Goal: Task Accomplishment & Management: Complete application form

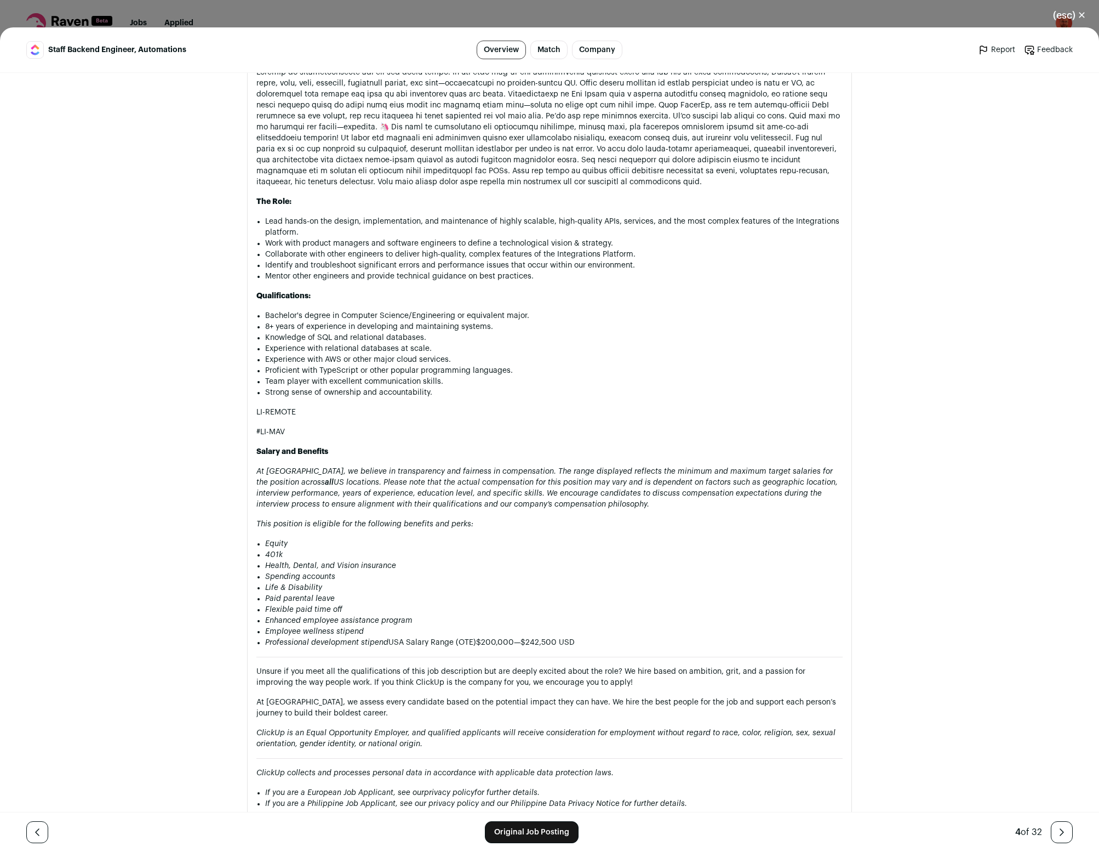
scroll to position [651, 0]
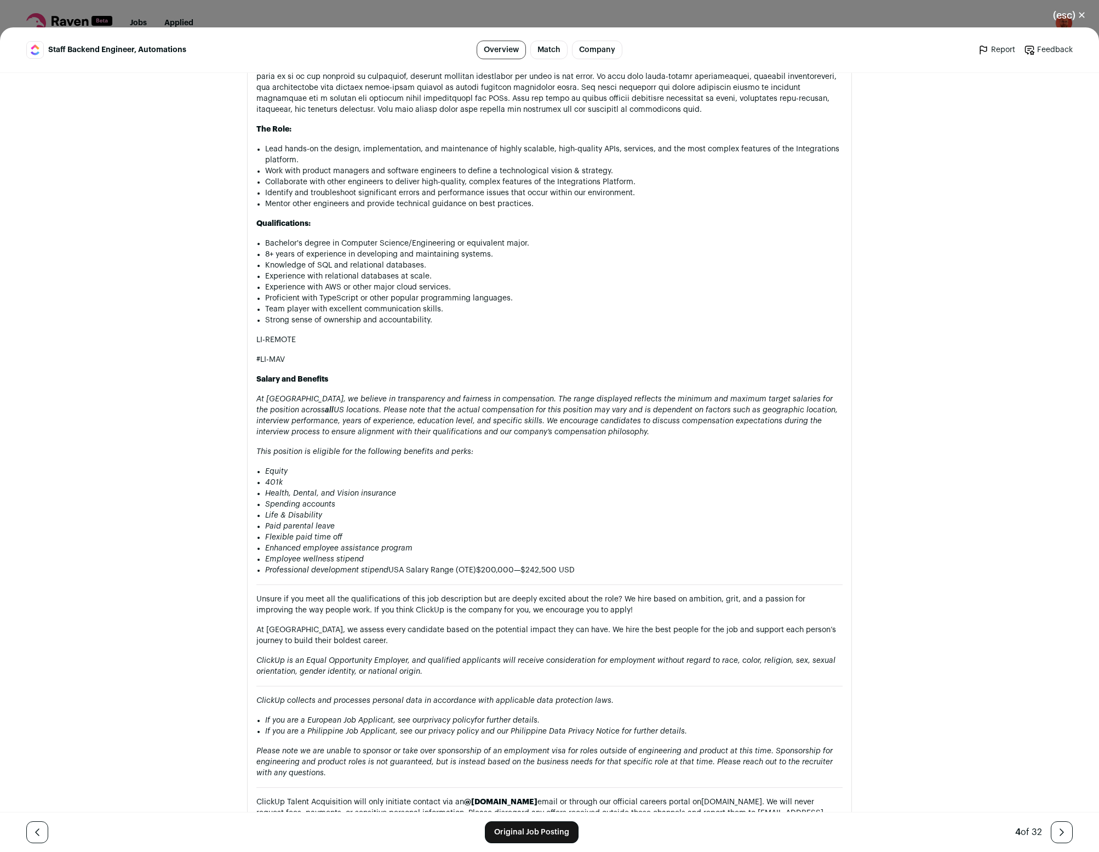
click at [1082, 18] on button "(esc) ✕" at bounding box center [1069, 15] width 59 height 24
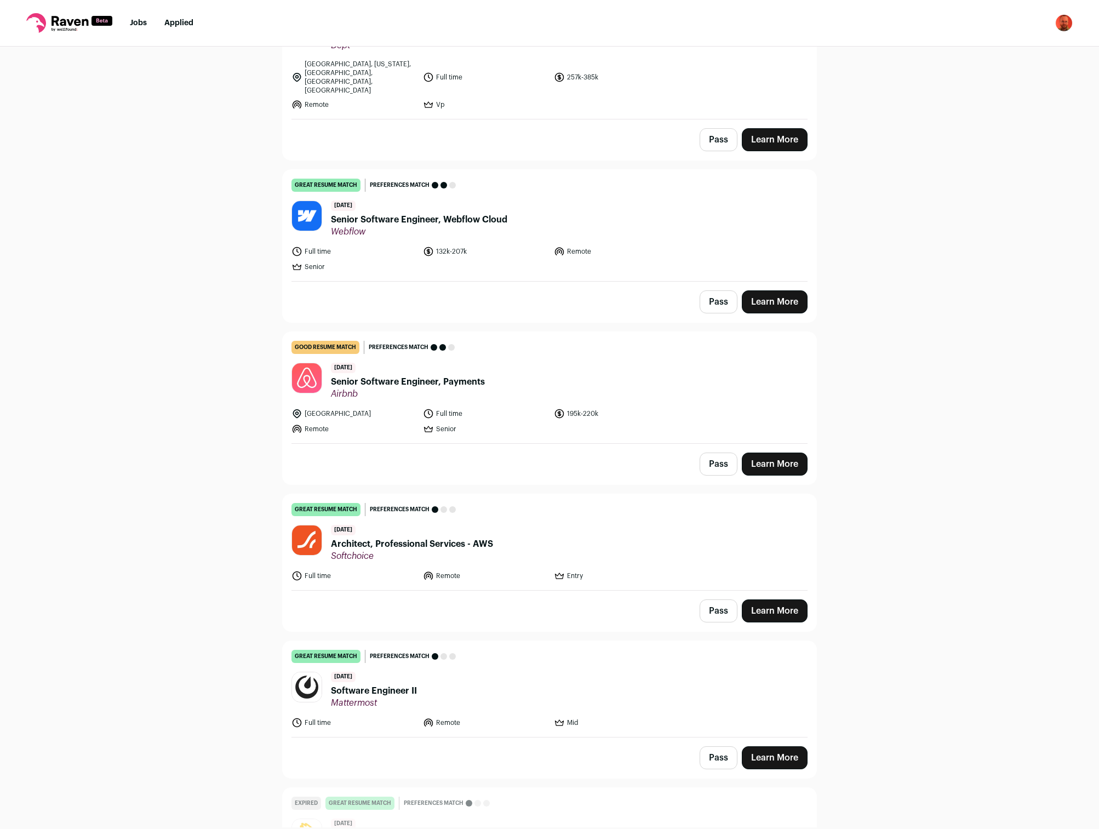
scroll to position [8508, 0]
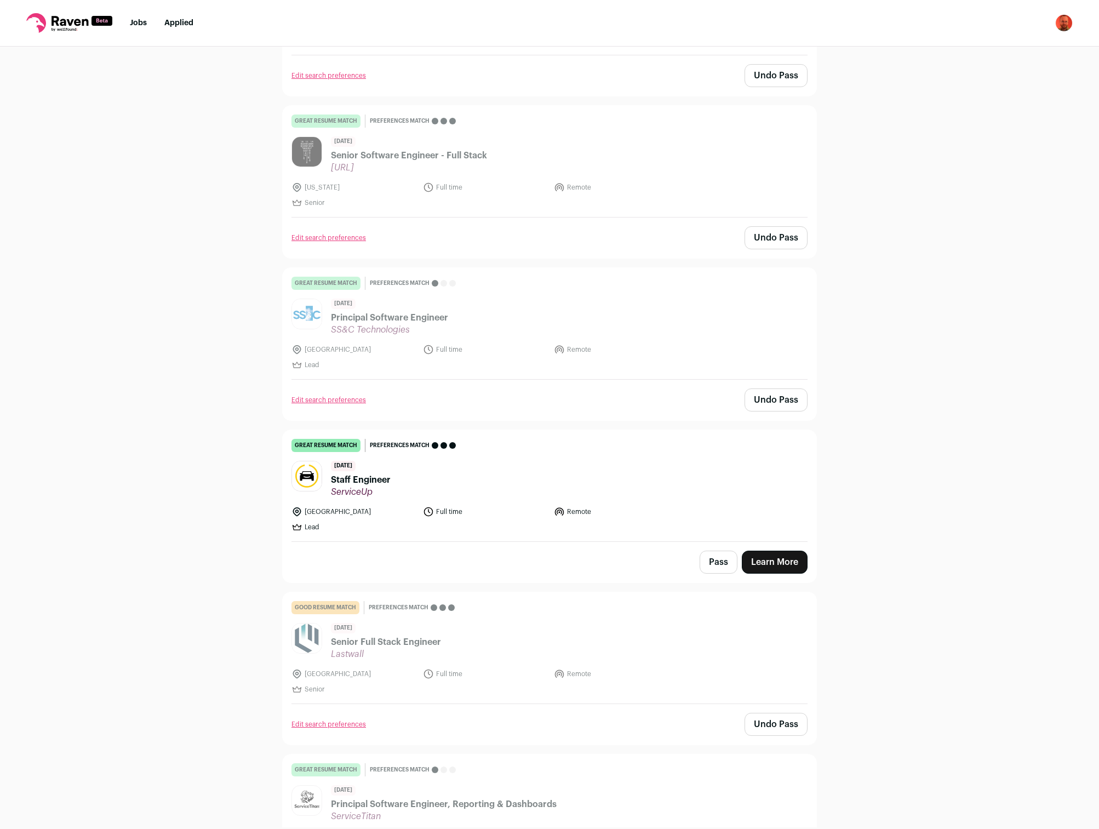
click at [730, 551] on button "Pass" at bounding box center [719, 562] width 38 height 23
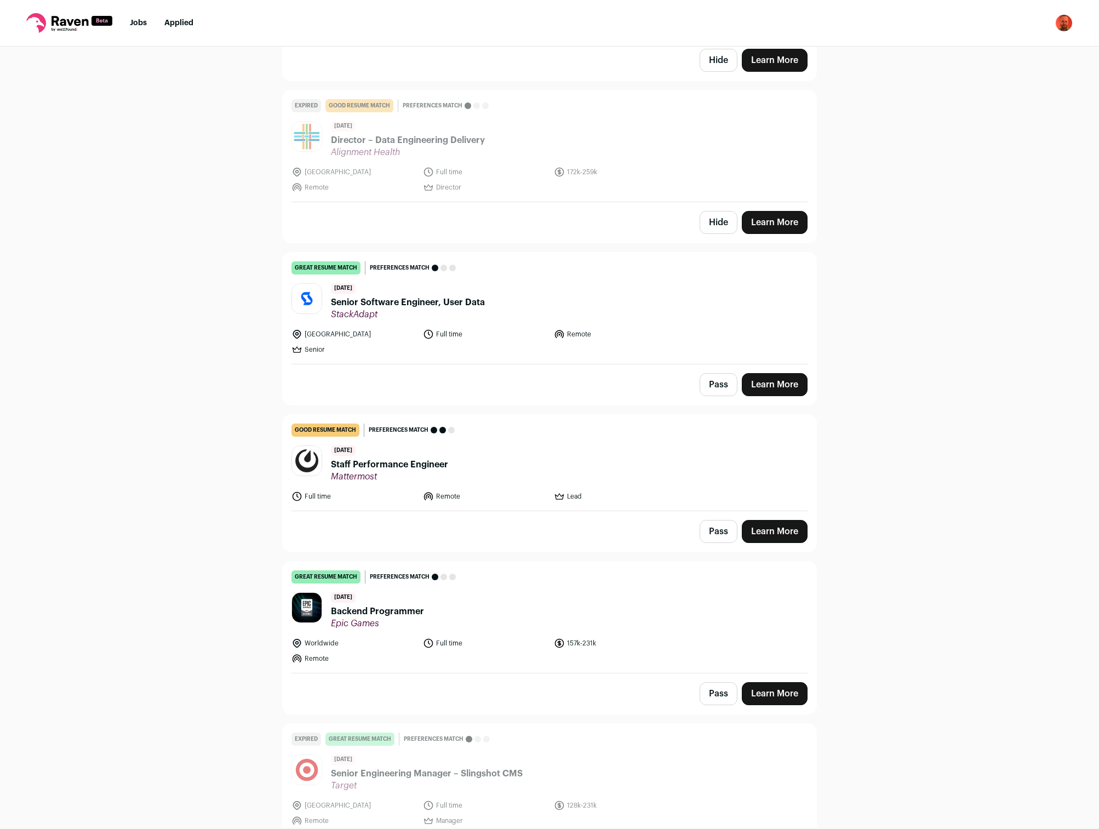
scroll to position [8367, 0]
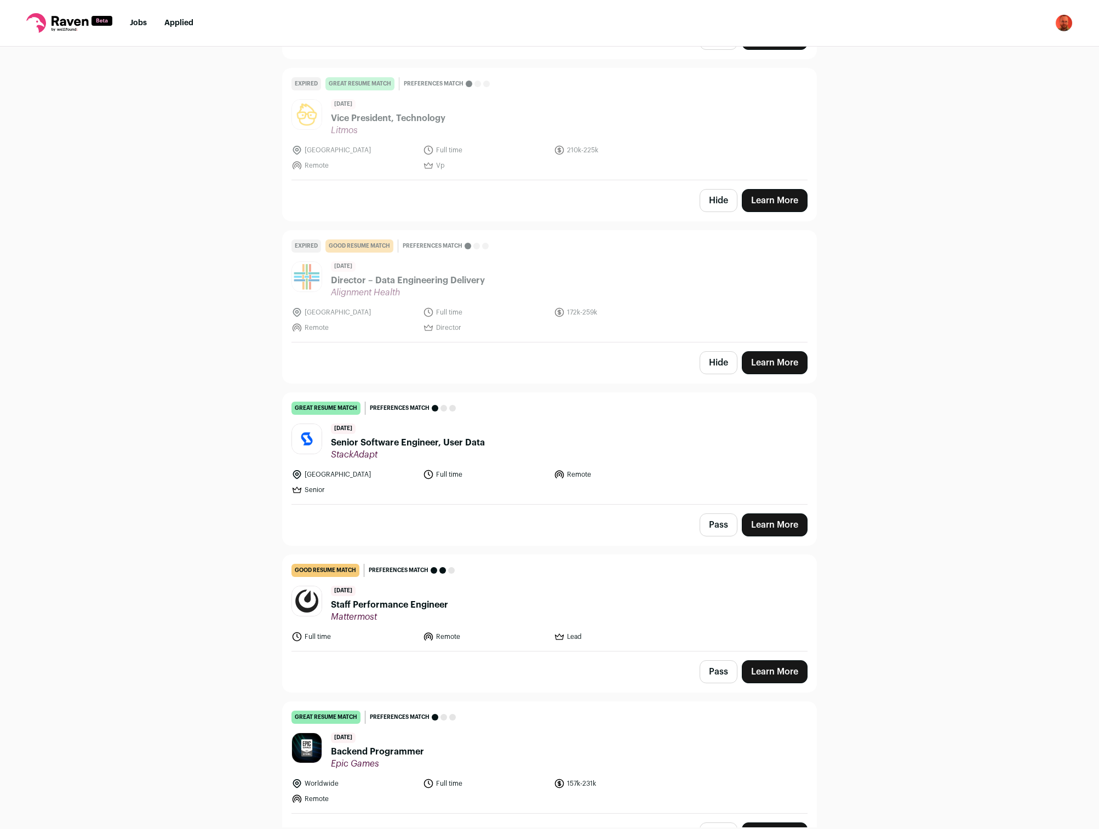
click at [139, 22] on link "Jobs" at bounding box center [138, 23] width 17 height 8
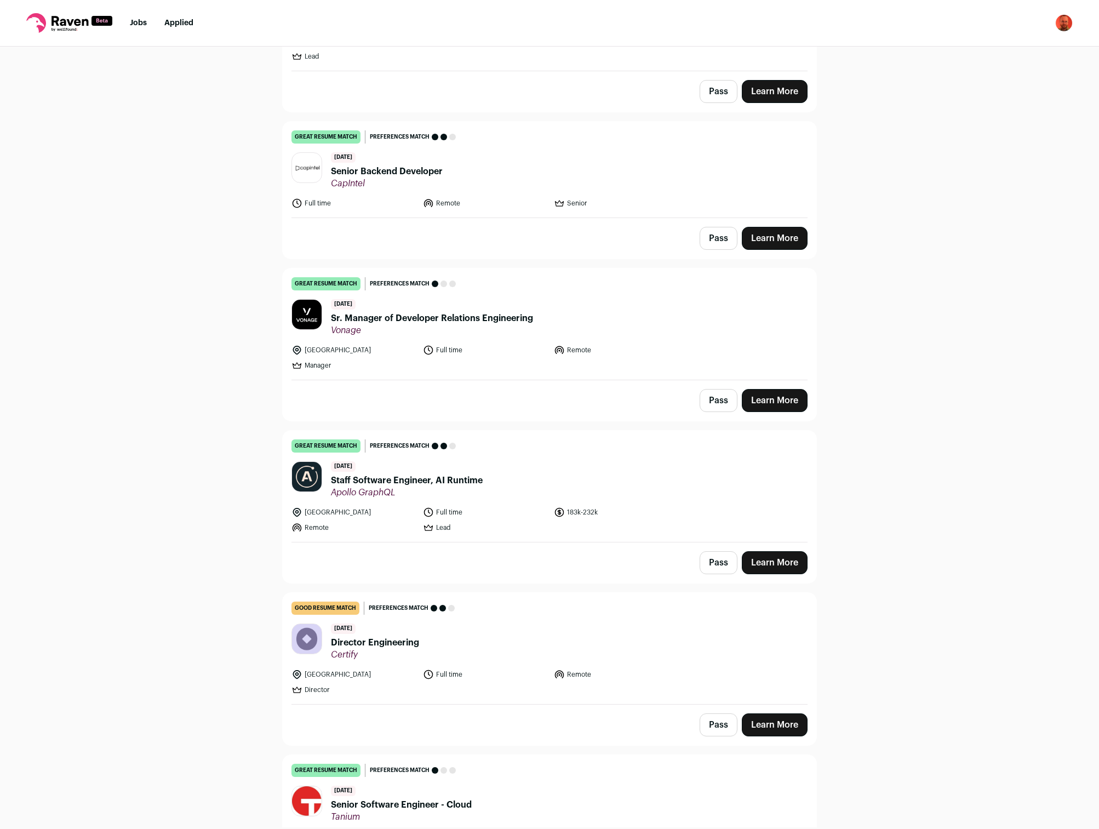
scroll to position [2025, 0]
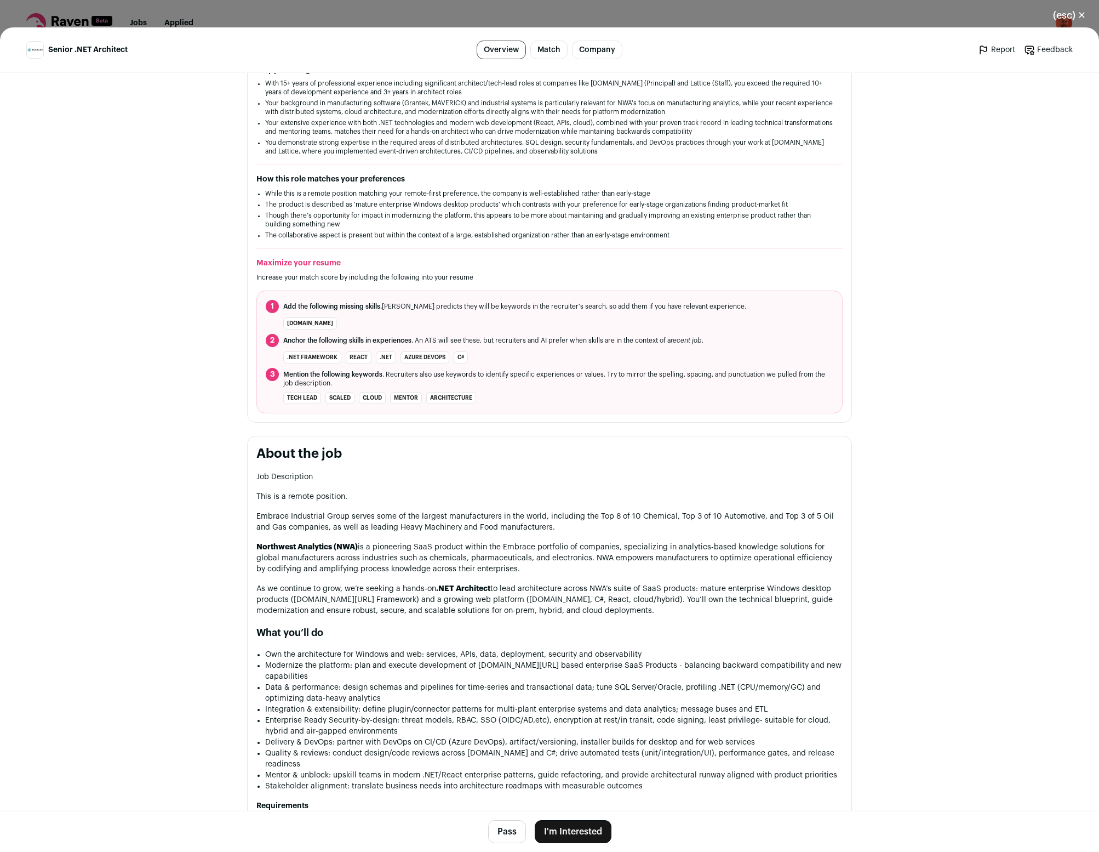
scroll to position [362, 0]
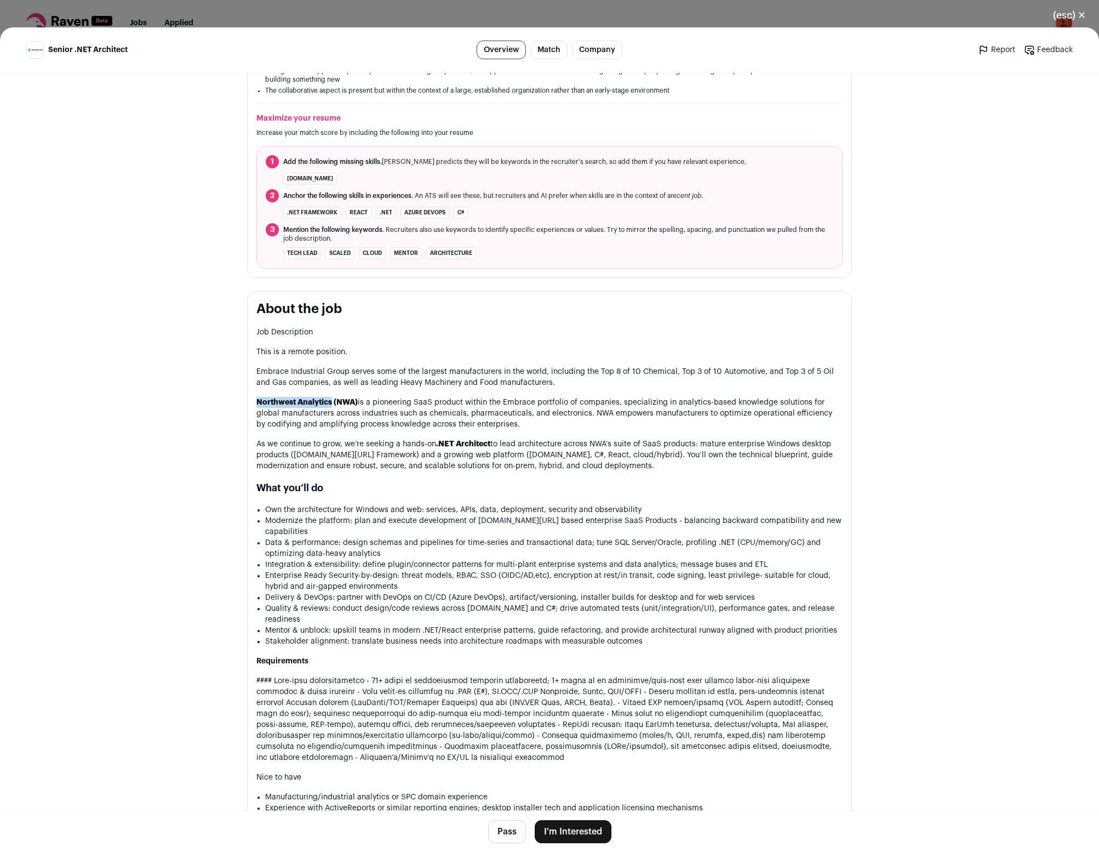
drag, startPoint x: 254, startPoint y: 406, endPoint x: 333, endPoint y: 404, distance: 78.4
click at [333, 404] on section "About the job Job Description This is a remote position. Embrace Industrial Gro…" at bounding box center [549, 604] width 605 height 626
click at [538, 299] on section "About the job Job Description This is a remote position. Embrace Industrial Gro…" at bounding box center [549, 604] width 605 height 626
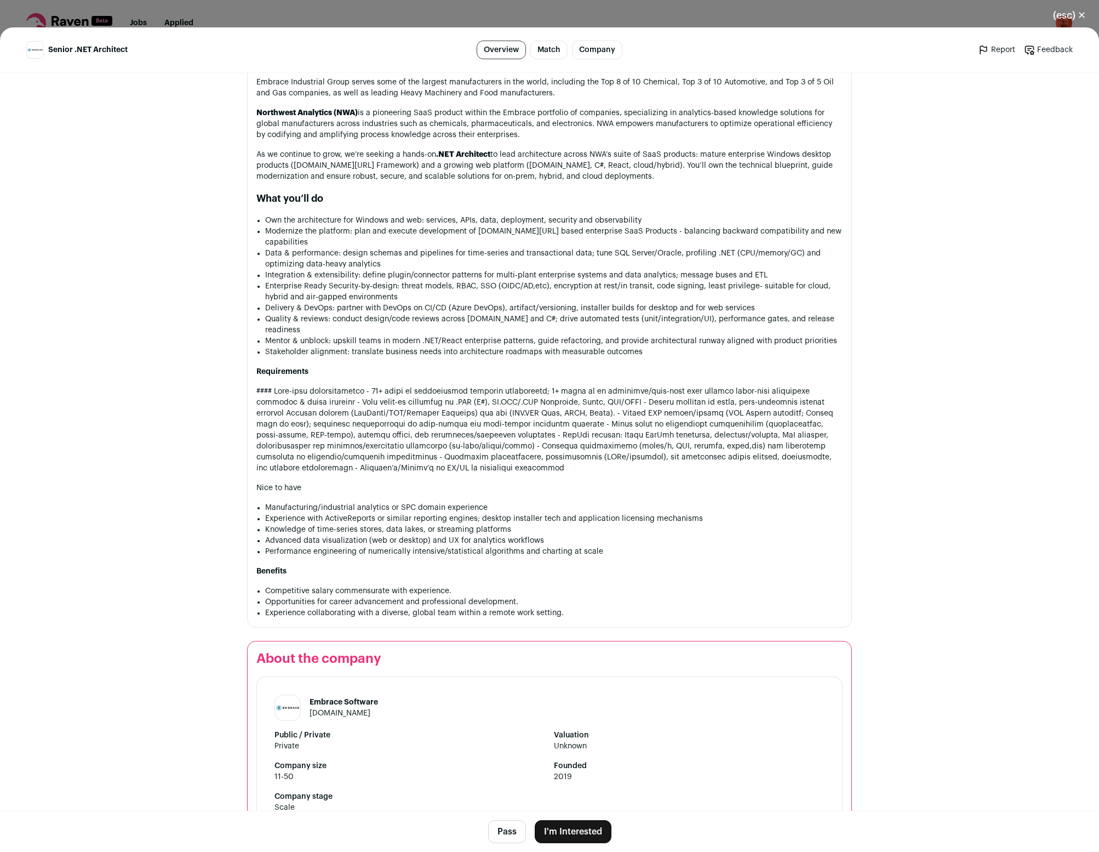
scroll to position [780, 0]
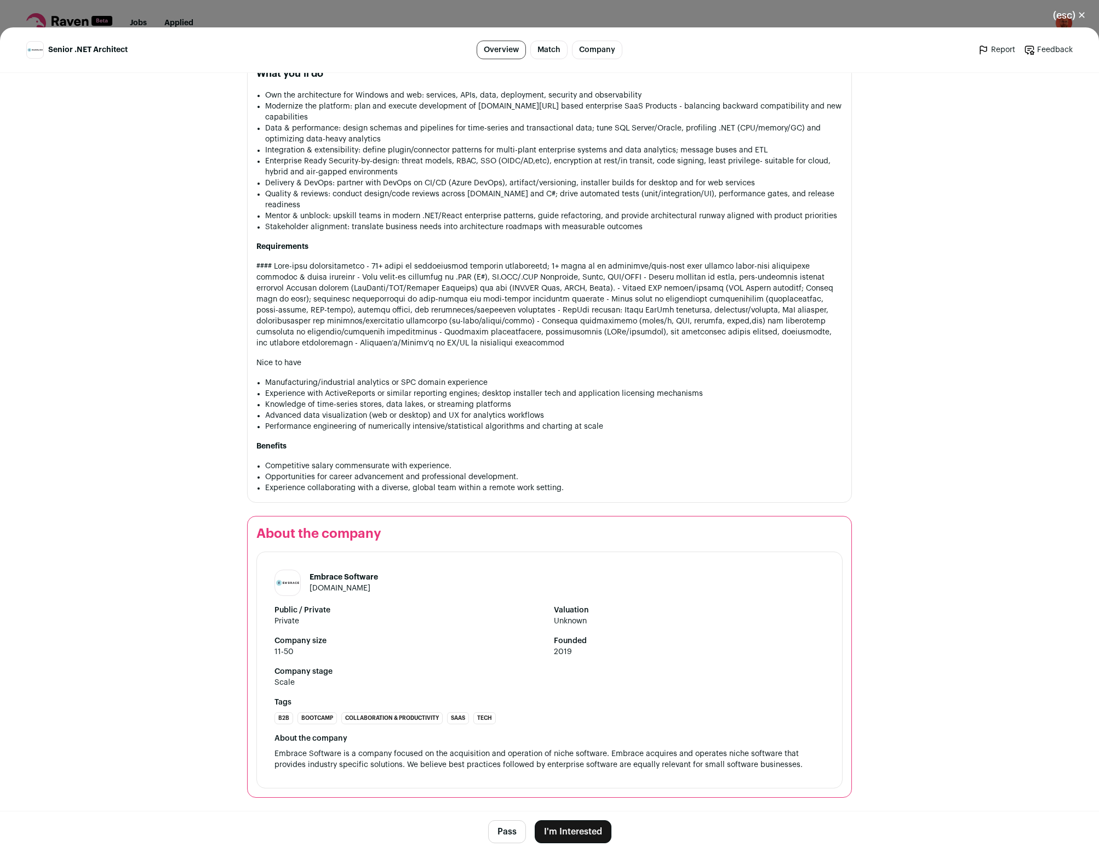
click at [563, 830] on button "I'm Interested" at bounding box center [573, 831] width 77 height 23
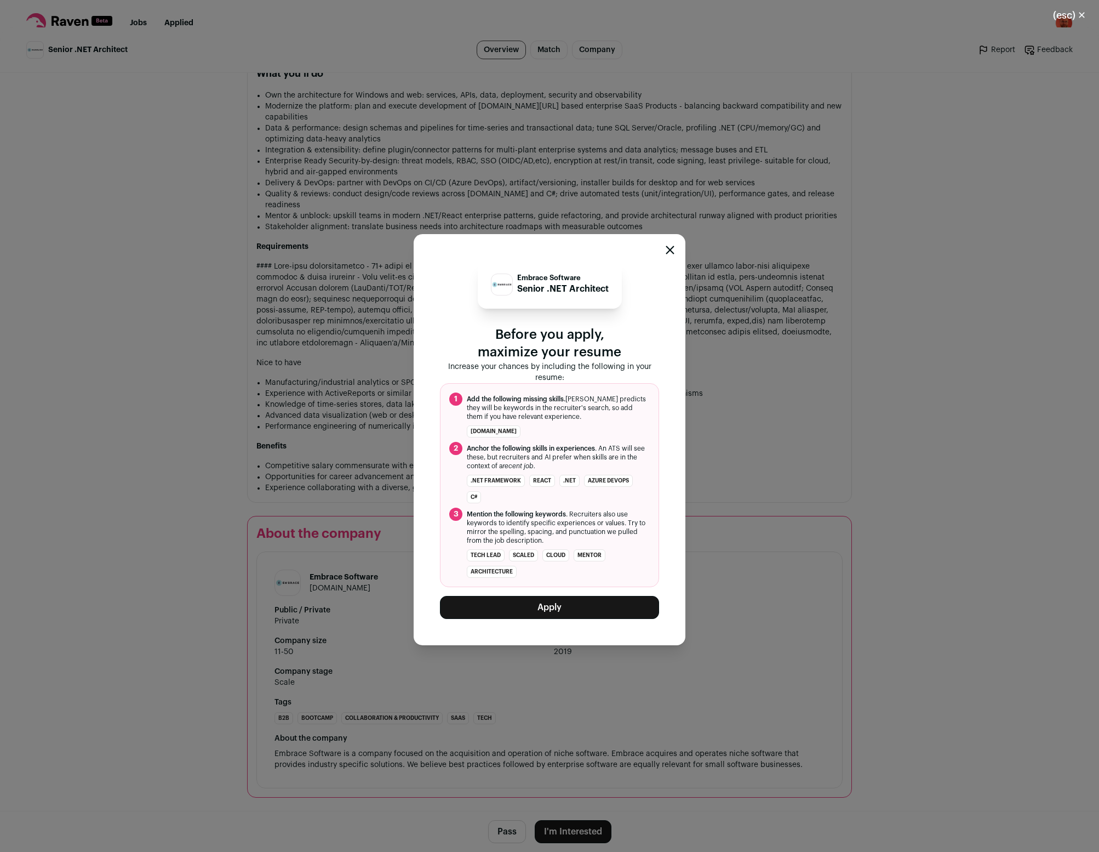
click at [560, 616] on button "Apply" at bounding box center [549, 607] width 219 height 23
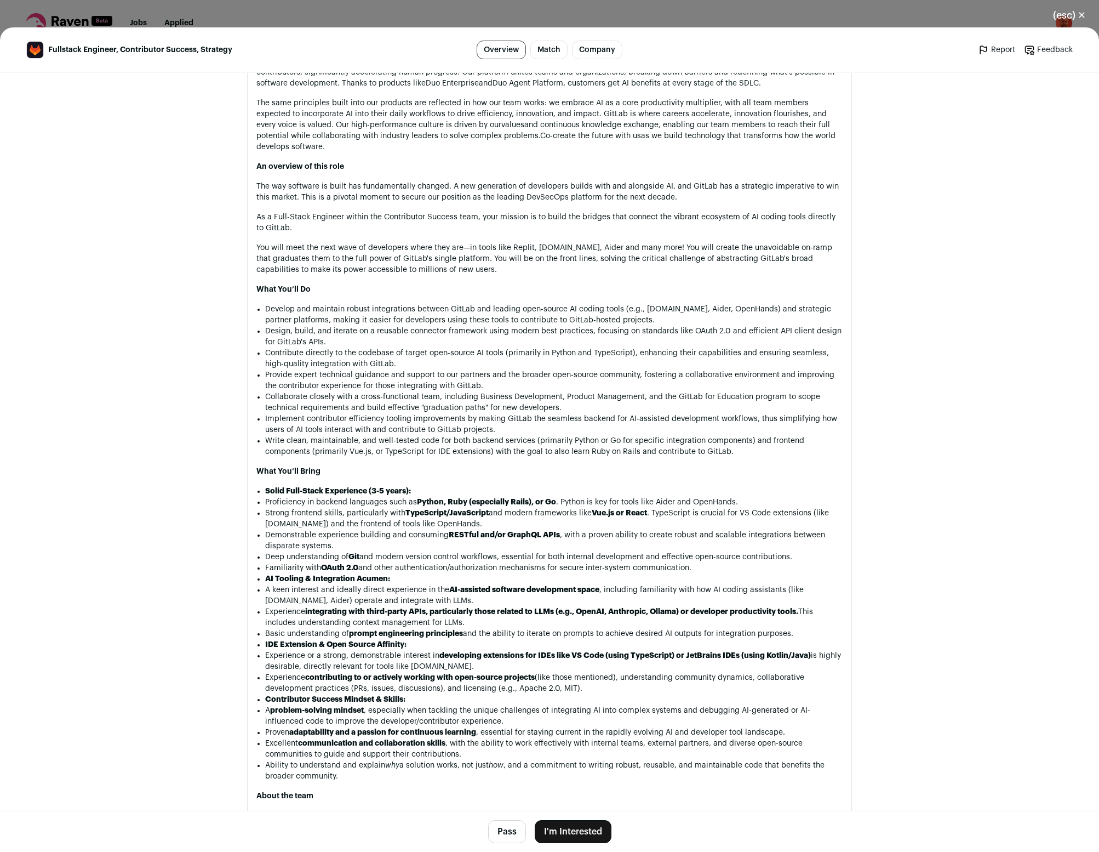
scroll to position [651, 0]
